Goal: Transaction & Acquisition: Purchase product/service

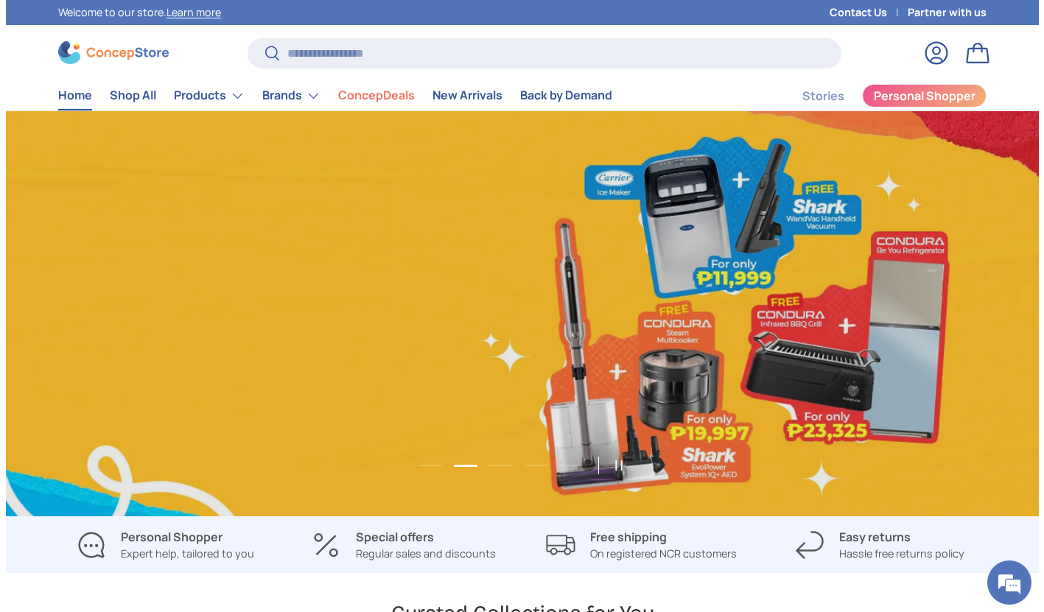
scroll to position [0, 2066]
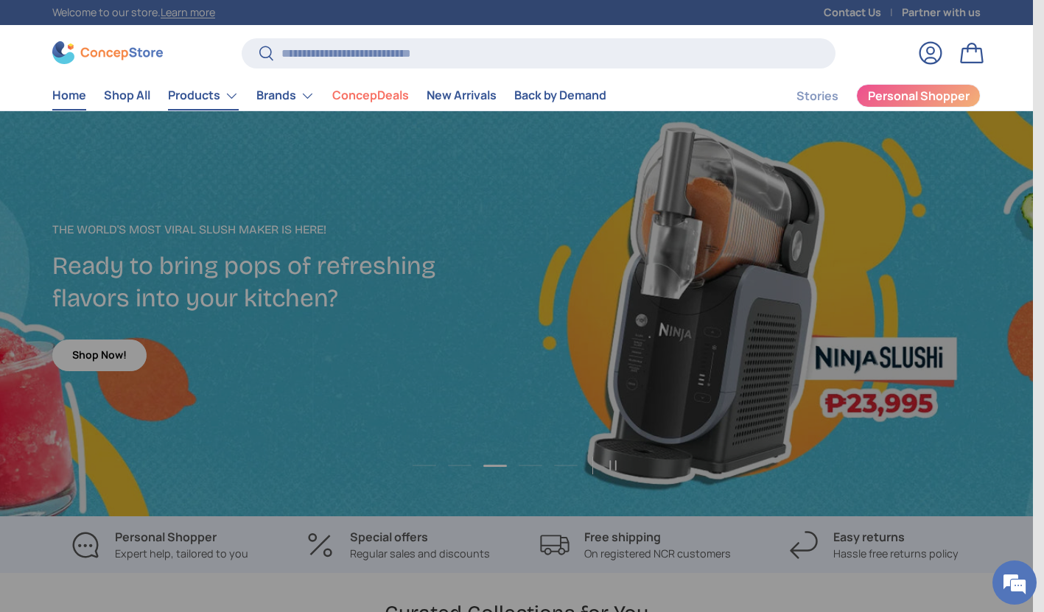
click at [197, 99] on link "Products" at bounding box center [203, 95] width 71 height 29
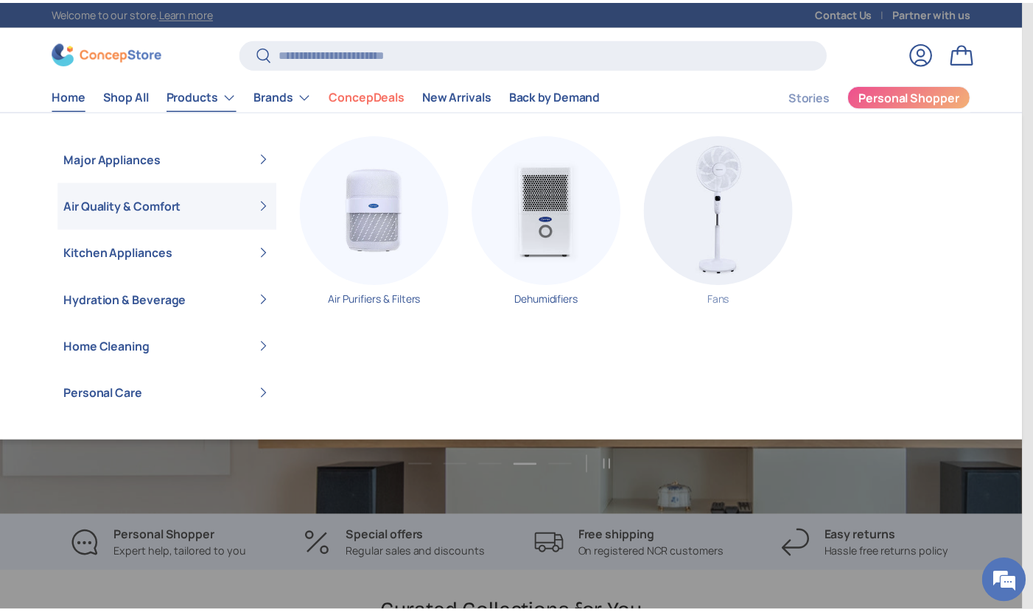
scroll to position [0, 4132]
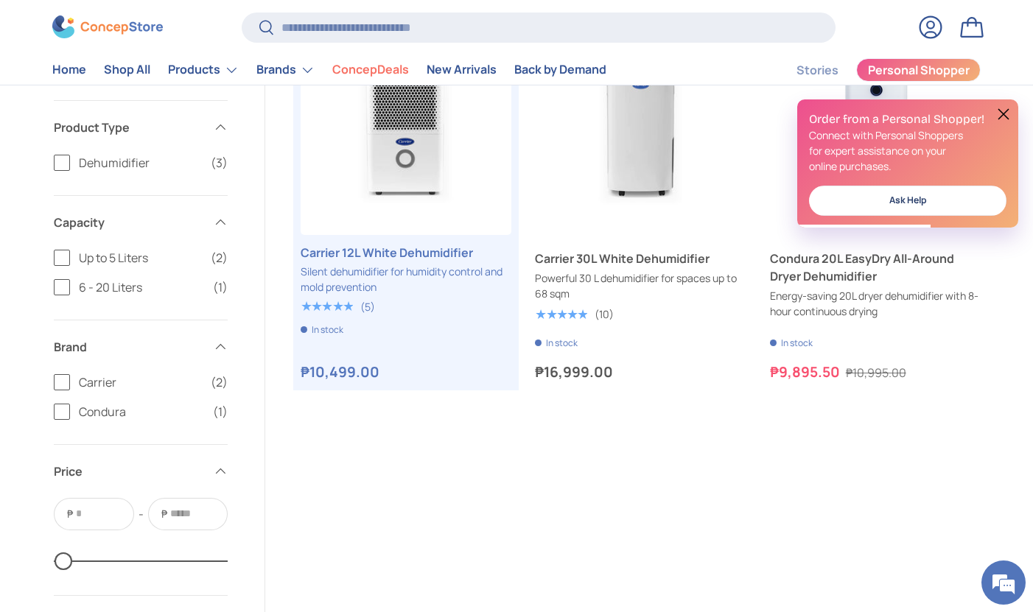
click at [1011, 111] on button at bounding box center [1004, 114] width 18 height 18
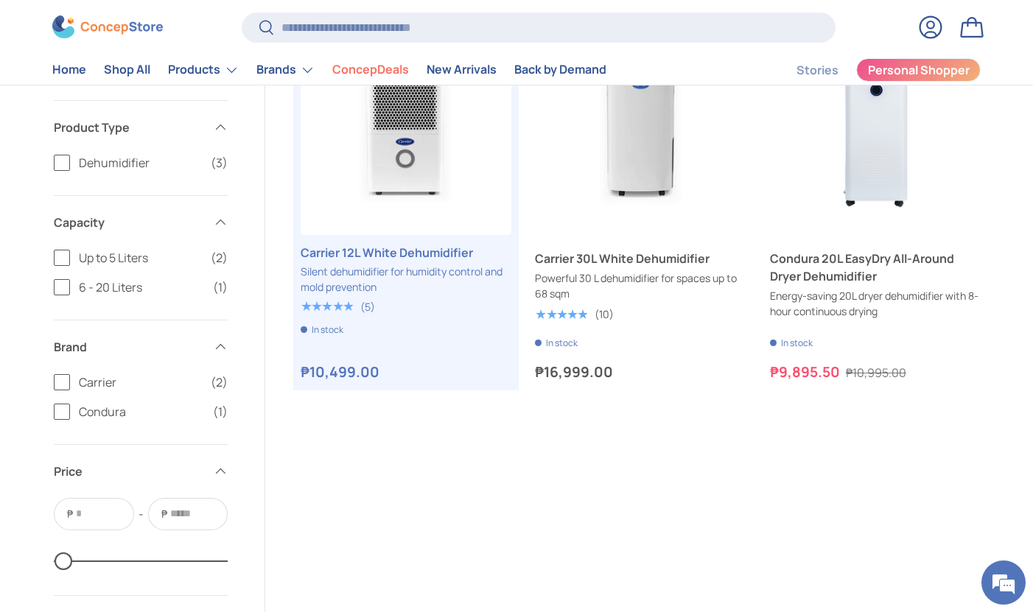
click at [1011, 111] on div "Filter Filter & Sort Sort by Best selling Featured Best selling Alphabetically,…" at bounding box center [516, 334] width 1023 height 779
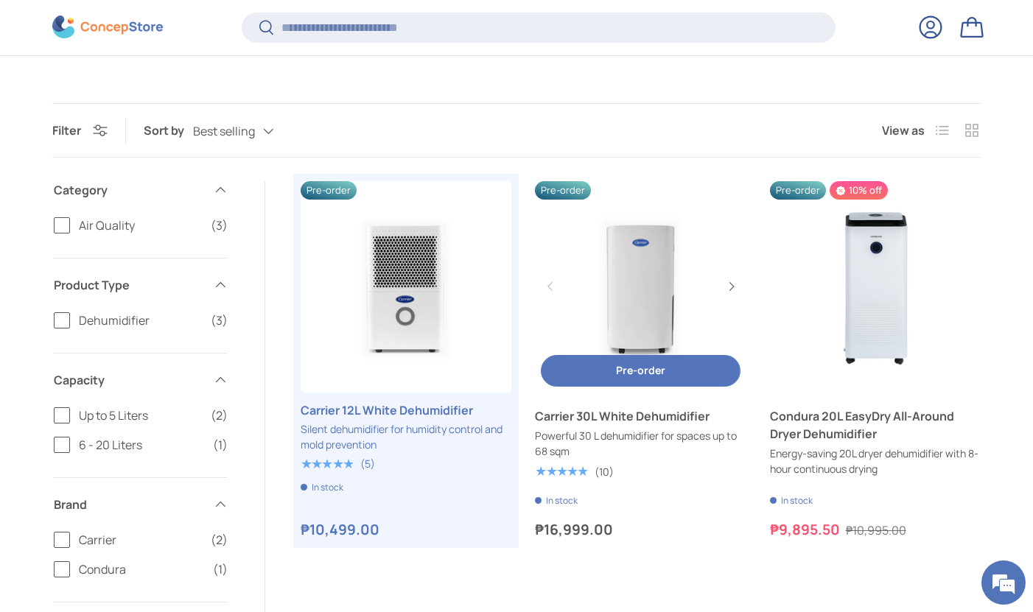
scroll to position [295, 0]
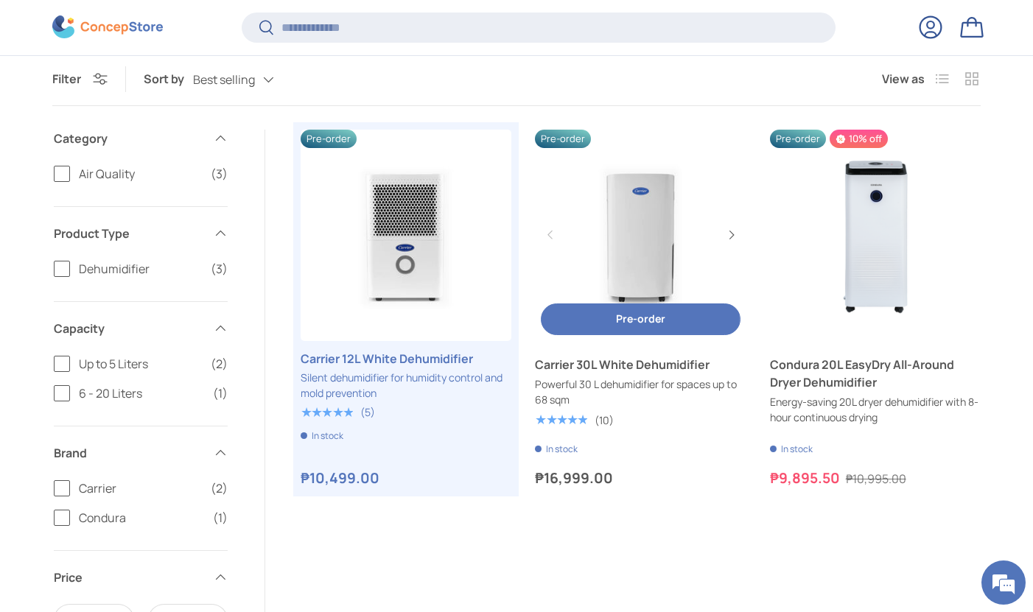
click at [648, 230] on link "Carrier 30L White Dehumidifier" at bounding box center [640, 235] width 211 height 211
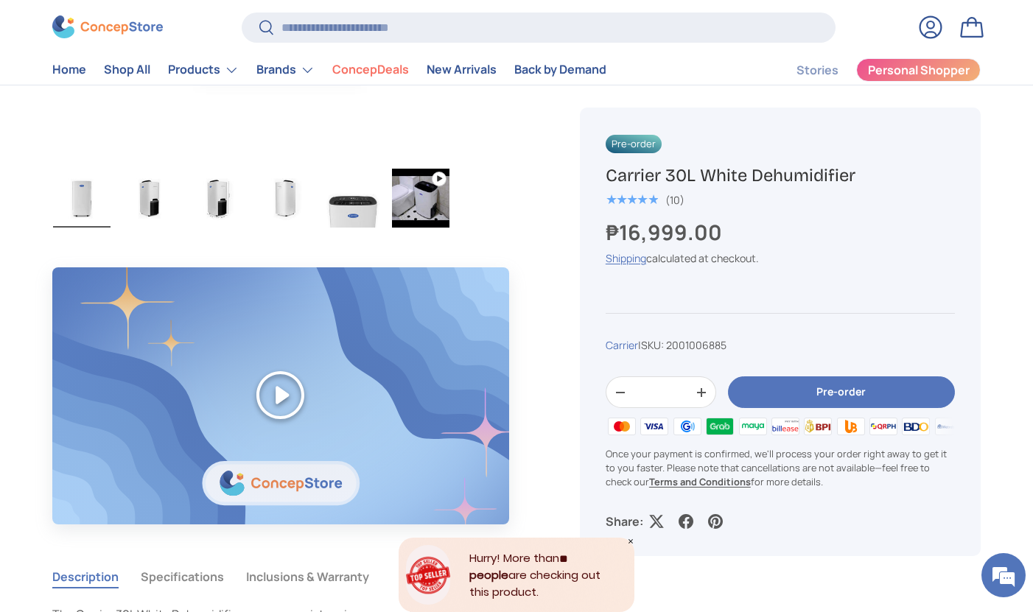
scroll to position [841, 0]
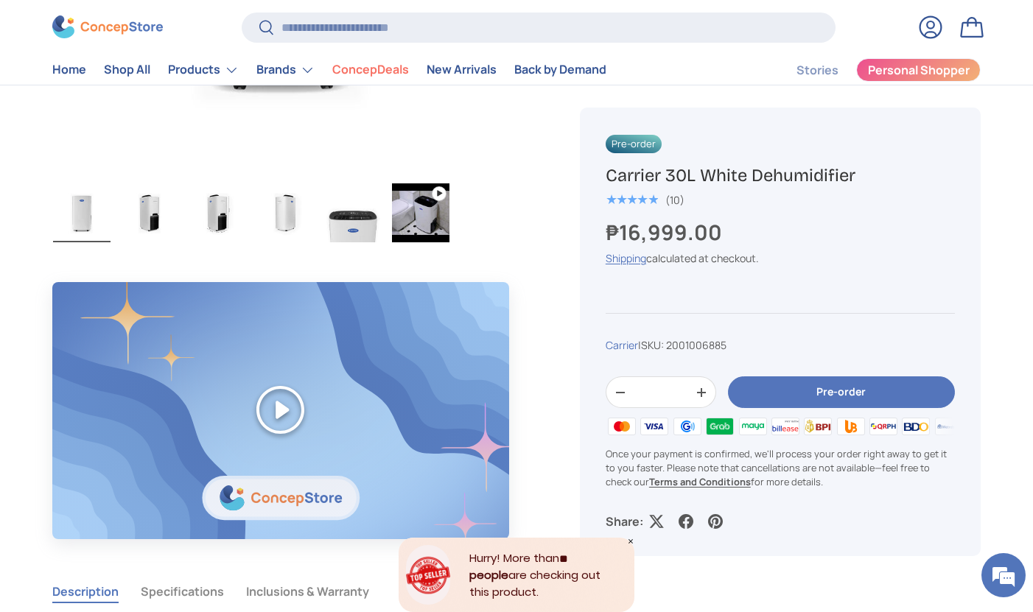
click at [435, 218] on img "Gallery Viewer" at bounding box center [420, 212] width 57 height 59
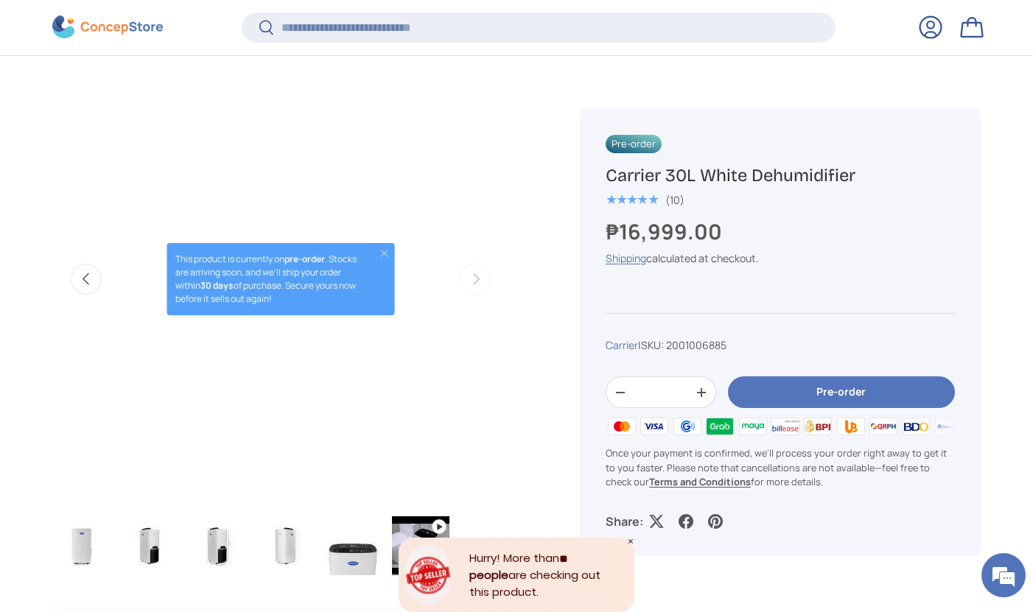
scroll to position [0, 0]
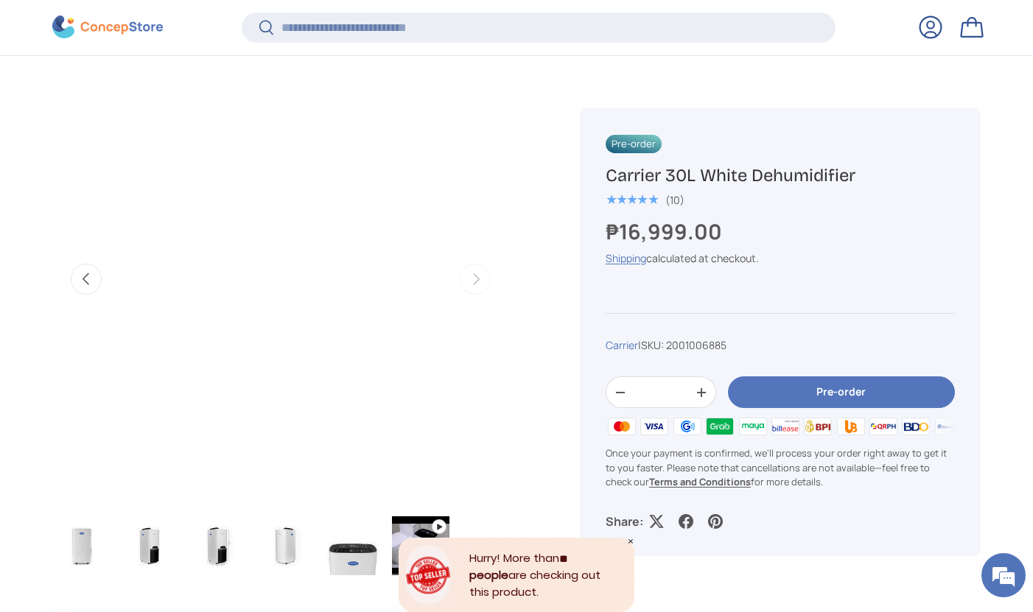
click at [534, 79] on div "Image 6 is now available in gallery view Play video Previous Next This product …" at bounding box center [298, 312] width 492 height 595
